Goal: Find specific page/section

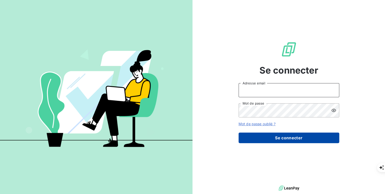
type input "[PERSON_NAME][EMAIL_ADDRESS][PERSON_NAME][DOMAIN_NAME]"
click at [275, 136] on button "Se connecter" at bounding box center [288, 137] width 101 height 11
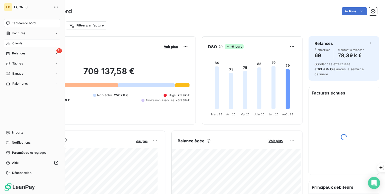
click at [20, 41] on span "Clients" at bounding box center [17, 43] width 10 height 5
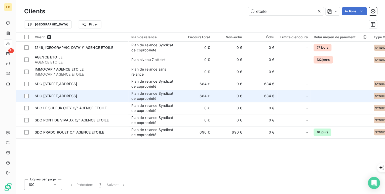
type input "etoile"
click at [77, 94] on span "SDC [STREET_ADDRESS]" at bounding box center [56, 96] width 42 height 4
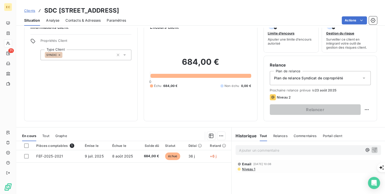
scroll to position [20, 0]
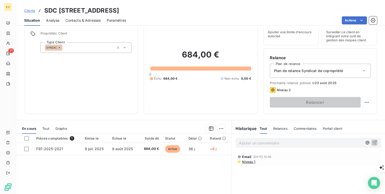
click at [33, 10] on span "Clients" at bounding box center [29, 11] width 11 height 4
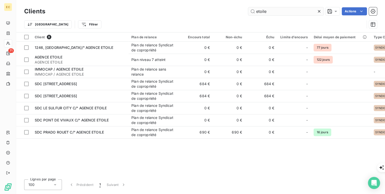
drag, startPoint x: 269, startPoint y: 12, endPoint x: 253, endPoint y: 12, distance: 15.8
click at [253, 12] on input "etoile" at bounding box center [285, 11] width 75 height 8
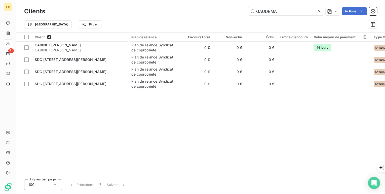
type input "GAUDEMA"
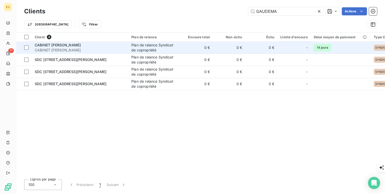
click at [57, 44] on span "CABINET GAUDEMARD" at bounding box center [58, 45] width 46 height 4
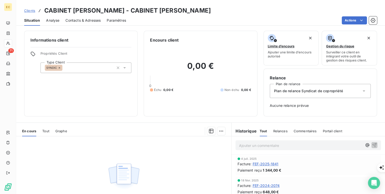
click at [257, 164] on span "FEF-2025-1841" at bounding box center [265, 163] width 26 height 5
